Goal: Register for event/course

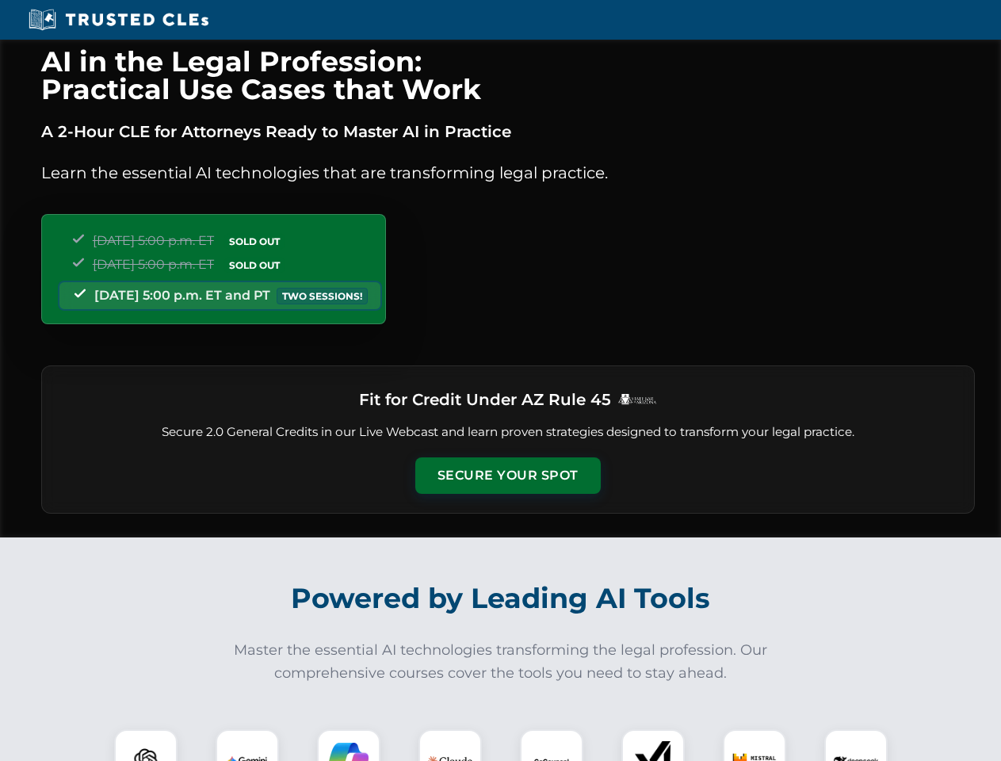
click at [507, 475] on button "Secure Your Spot" at bounding box center [507, 475] width 185 height 36
click at [146, 745] on img at bounding box center [146, 761] width 46 height 46
